Goal: Information Seeking & Learning: Understand process/instructions

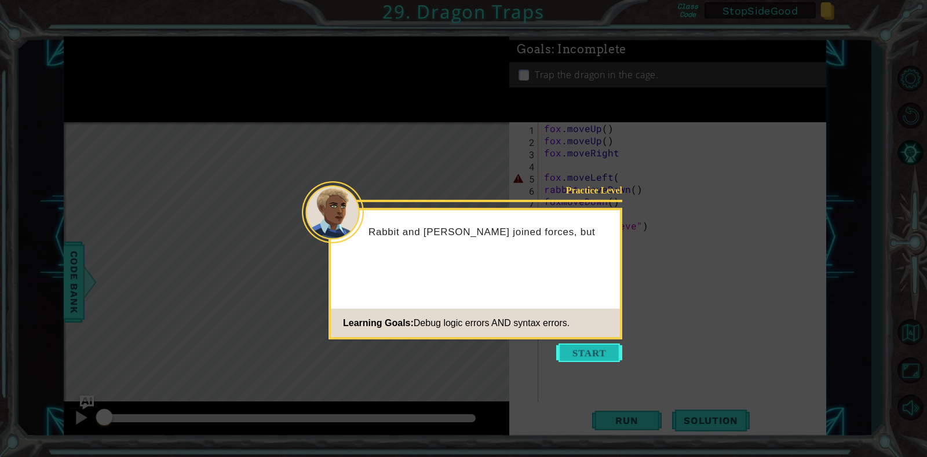
click at [606, 355] on button "Start" at bounding box center [589, 353] width 66 height 19
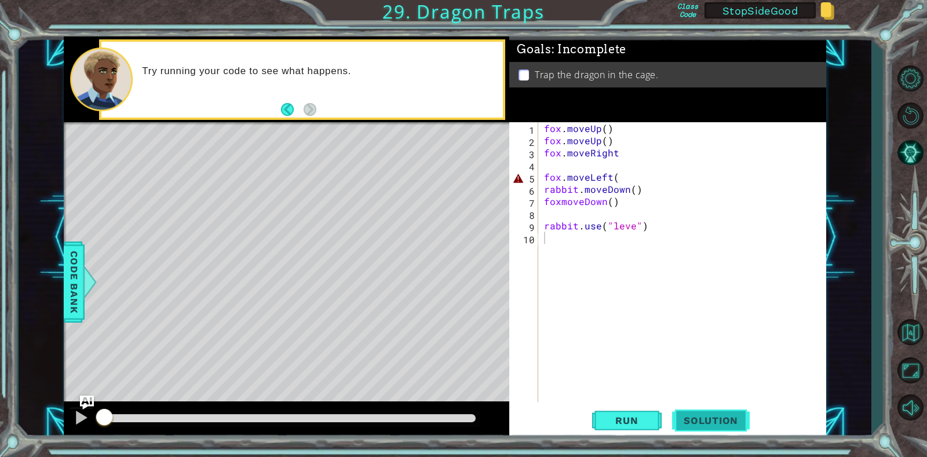
click at [702, 419] on span "Solution" at bounding box center [711, 421] width 78 height 12
click at [624, 413] on button "Run" at bounding box center [627, 421] width 70 height 32
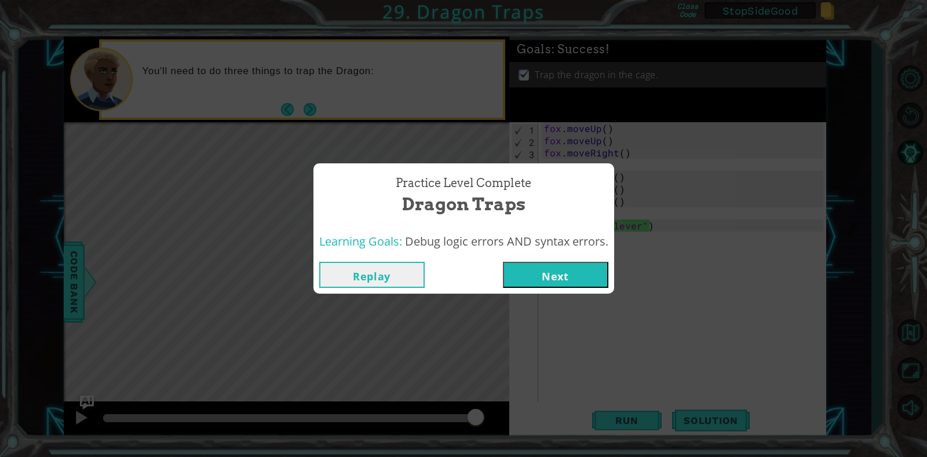
click at [378, 290] on div "Replay Next" at bounding box center [464, 275] width 301 height 38
click at [385, 279] on button "Replay" at bounding box center [371, 275] width 105 height 26
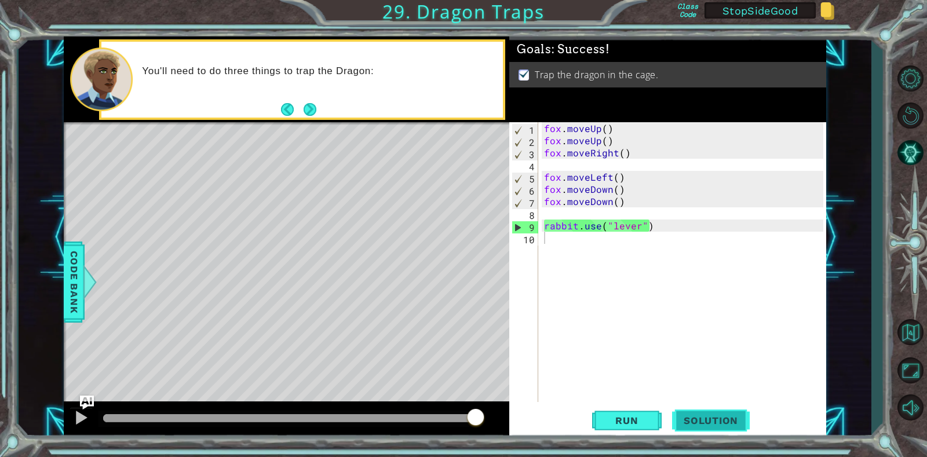
click at [698, 424] on span "Solution" at bounding box center [711, 421] width 78 height 12
